Goal: Task Accomplishment & Management: Use online tool/utility

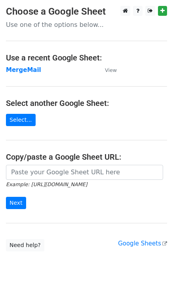
click at [18, 71] on strong "MergeMail" at bounding box center [23, 69] width 35 height 7
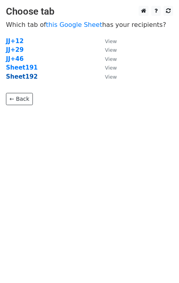
click at [26, 80] on strong "Sheet192" at bounding box center [22, 76] width 32 height 7
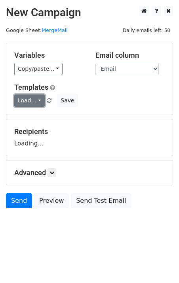
click at [35, 96] on link "Load..." at bounding box center [29, 101] width 30 height 12
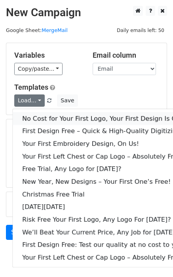
click at [47, 118] on link "No Cost for Your First Logo, Your First Design Is On Us!" at bounding box center [108, 118] width 190 height 13
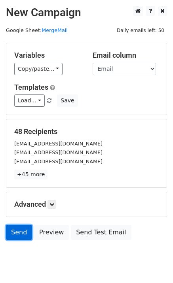
click at [16, 238] on link "Send" at bounding box center [19, 232] width 26 height 15
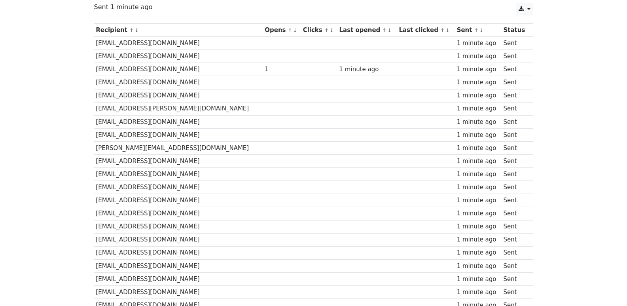
scroll to position [524, 0]
